Goal: Find contact information: Find contact information

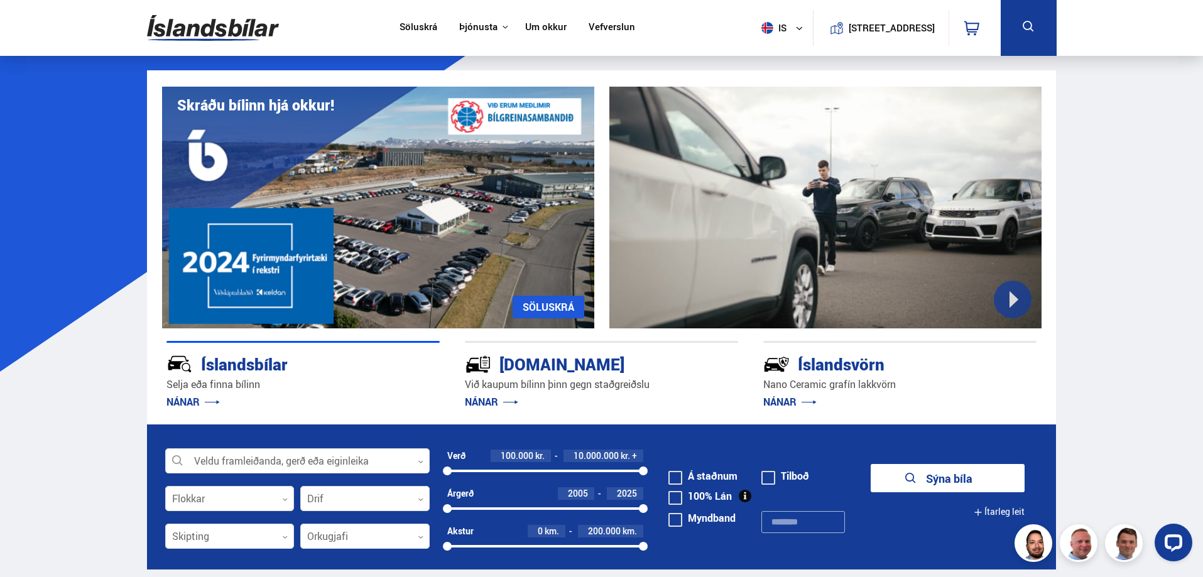
click at [538, 25] on link "Um okkur" at bounding box center [545, 27] width 41 height 13
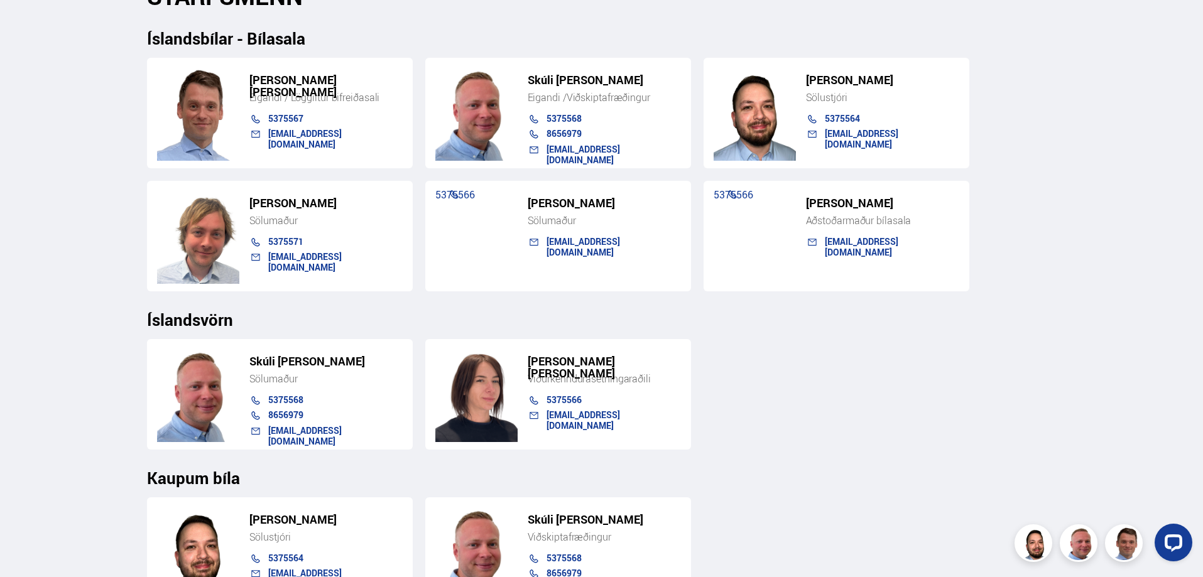
scroll to position [1382, 0]
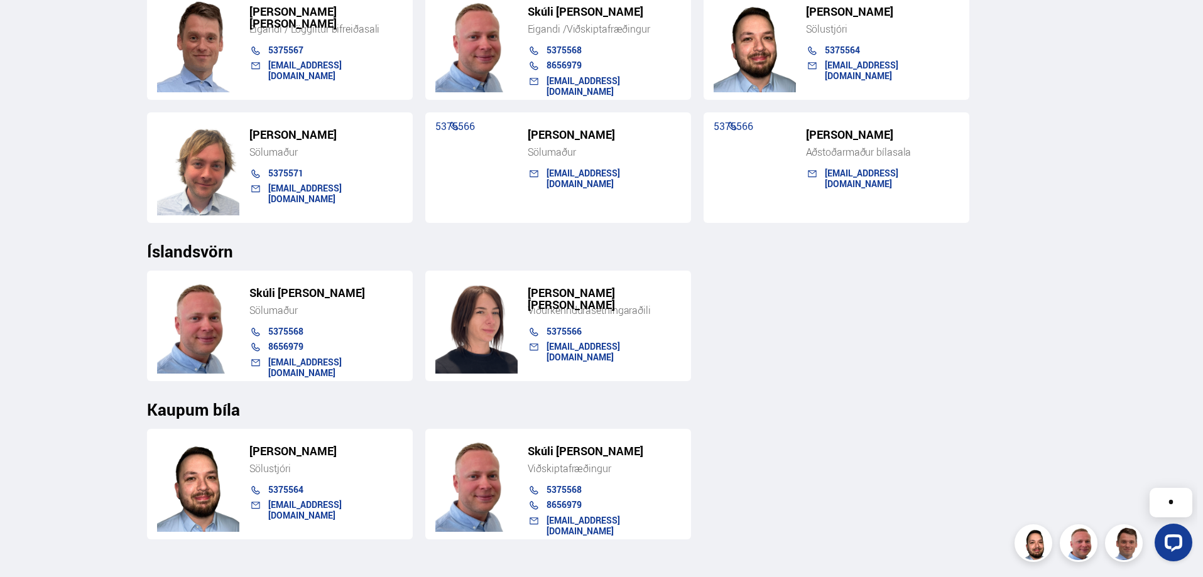
click at [466, 126] on link "5375566" at bounding box center [455, 126] width 40 height 14
drag, startPoint x: 489, startPoint y: 127, endPoint x: 409, endPoint y: 122, distance: 80.5
click at [409, 122] on div "[PERSON_NAME] [PERSON_NAME] Eigandi / Löggiltur bifreiðasali 5375567 [EMAIL_ADD…" at bounding box center [601, 101] width 909 height 244
click at [489, 139] on div "5375566" at bounding box center [475, 133] width 80 height 25
click at [470, 180] on div "[PERSON_NAME] 5375566 [EMAIL_ADDRESS][DOMAIN_NAME]" at bounding box center [558, 167] width 266 height 111
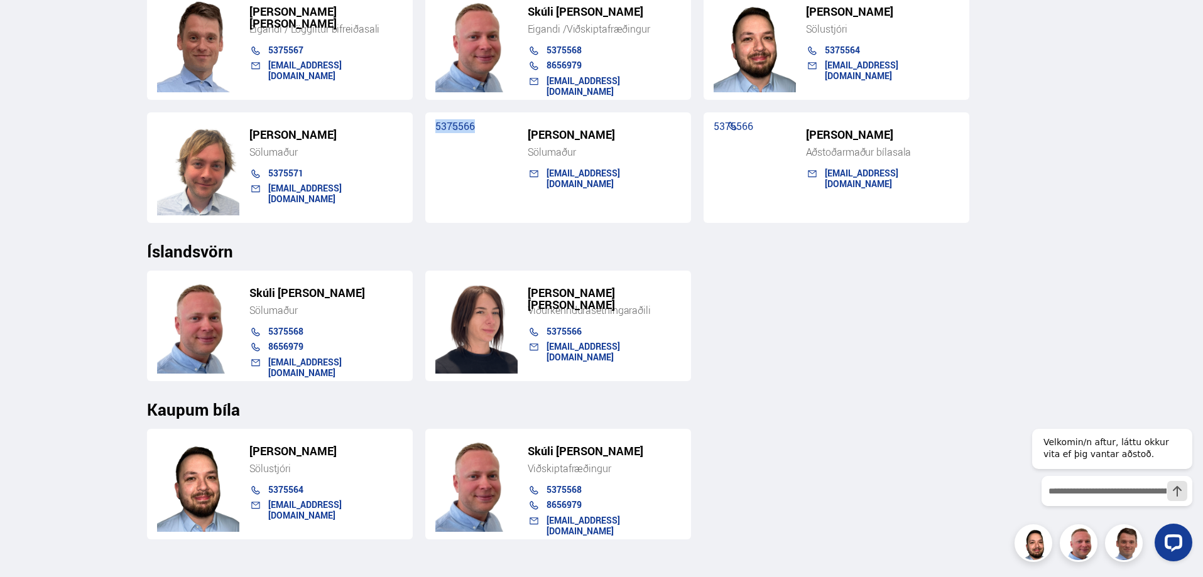
drag, startPoint x: 487, startPoint y: 131, endPoint x: 433, endPoint y: 128, distance: 54.1
click at [433, 128] on div "[PERSON_NAME] 5375566 [EMAIL_ADDRESS][DOMAIN_NAME]" at bounding box center [558, 167] width 266 height 111
click at [848, 329] on div "[PERSON_NAME] Sölumaður 5375568 8656979 [EMAIL_ADDRESS][DOMAIN_NAME] [PERSON_NA…" at bounding box center [601, 321] width 909 height 121
click at [1023, 361] on div "[PERSON_NAME] Sölumaður 5375568 8656979 [EMAIL_ADDRESS][DOMAIN_NAME] [PERSON_NA…" at bounding box center [601, 321] width 909 height 121
click at [184, 253] on h3 "Íslandsvörn" at bounding box center [601, 251] width 909 height 19
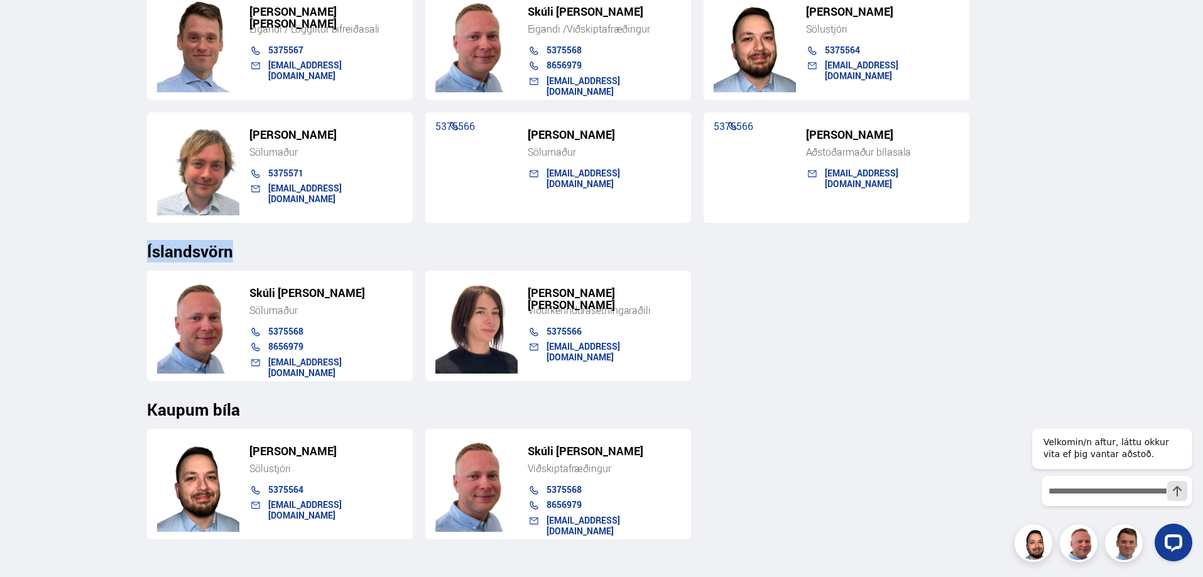
click at [184, 253] on h3 "Íslandsvörn" at bounding box center [601, 251] width 909 height 19
click at [197, 263] on div "[PERSON_NAME] Sölumaður 5375568 8656979 [EMAIL_ADDRESS][DOMAIN_NAME] [PERSON_NA…" at bounding box center [601, 321] width 909 height 121
drag, startPoint x: 181, startPoint y: 256, endPoint x: 191, endPoint y: 254, distance: 10.2
click at [191, 254] on h3 "Íslandsvörn" at bounding box center [601, 251] width 909 height 19
click at [215, 254] on h3 "Íslandsvörn" at bounding box center [601, 251] width 909 height 19
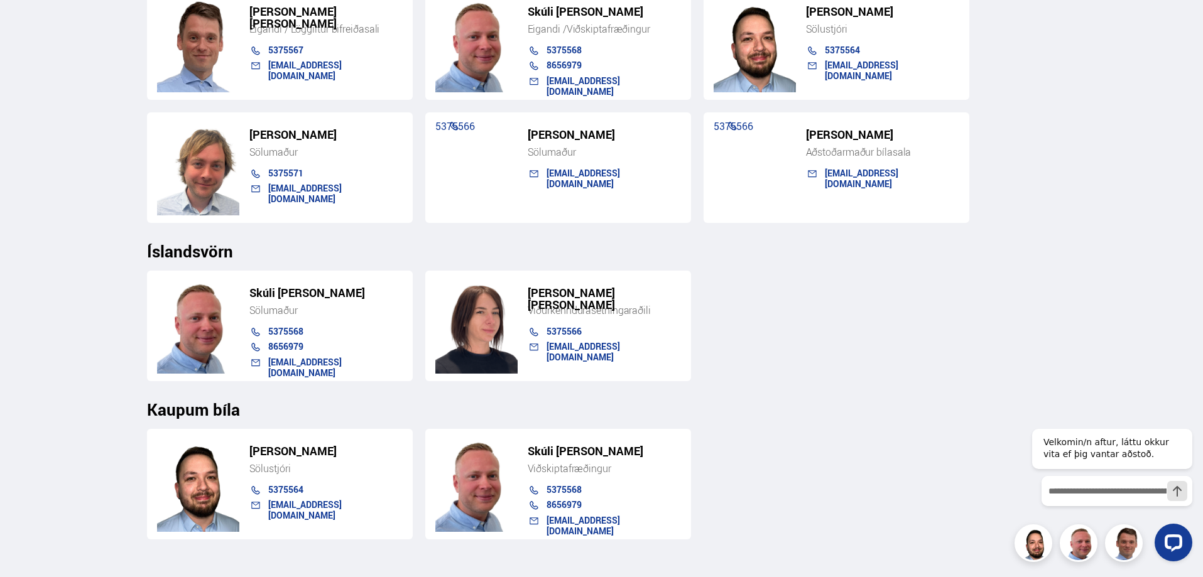
click at [827, 418] on h3 "Kaupum bíla" at bounding box center [601, 409] width 909 height 19
click at [283, 289] on h5 "Skúli [PERSON_NAME]" at bounding box center [325, 293] width 153 height 12
click at [285, 298] on h5 "Skúli [PERSON_NAME]" at bounding box center [325, 293] width 153 height 12
click at [278, 295] on h5 "Skúli [PERSON_NAME]" at bounding box center [325, 293] width 153 height 12
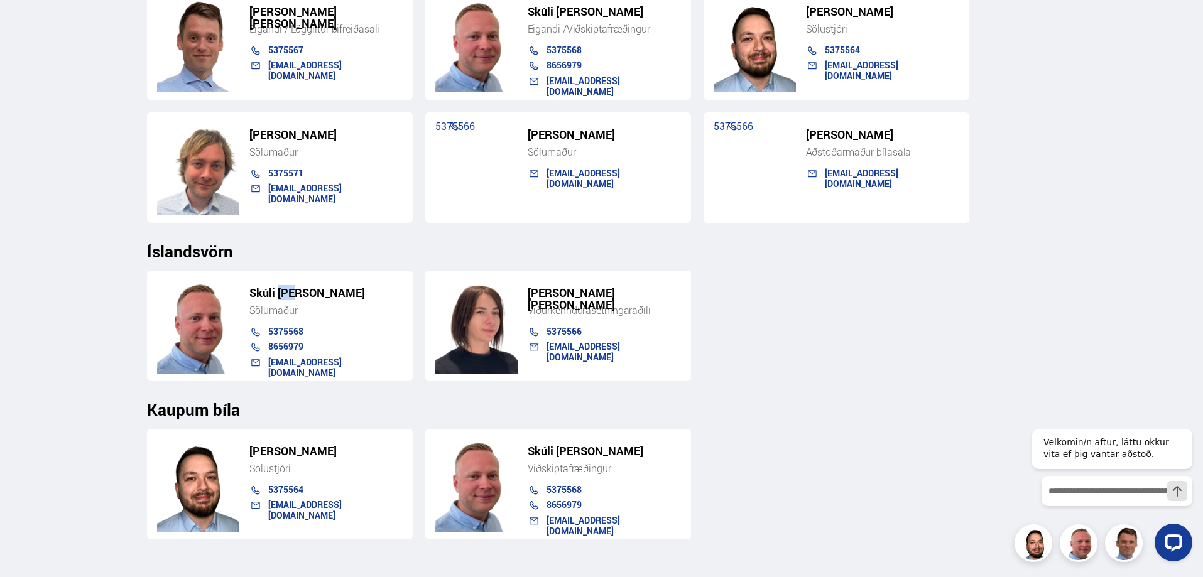
drag, startPoint x: 278, startPoint y: 295, endPoint x: 289, endPoint y: 293, distance: 11.4
click at [289, 293] on h5 "Skúli [PERSON_NAME]" at bounding box center [325, 293] width 153 height 12
click at [305, 295] on h5 "Skúli [PERSON_NAME]" at bounding box center [325, 293] width 153 height 12
